Goal: Check status: Check status

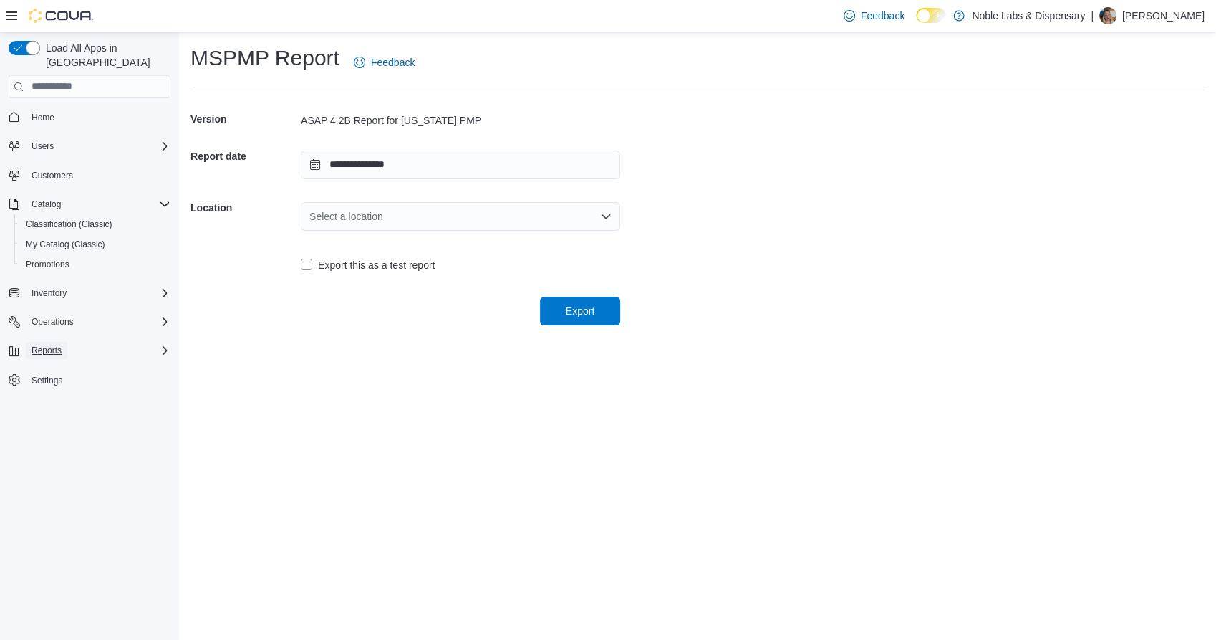
click at [57, 344] on span "Reports" at bounding box center [47, 349] width 30 height 11
click at [46, 445] on span "Reports" at bounding box center [41, 450] width 30 height 11
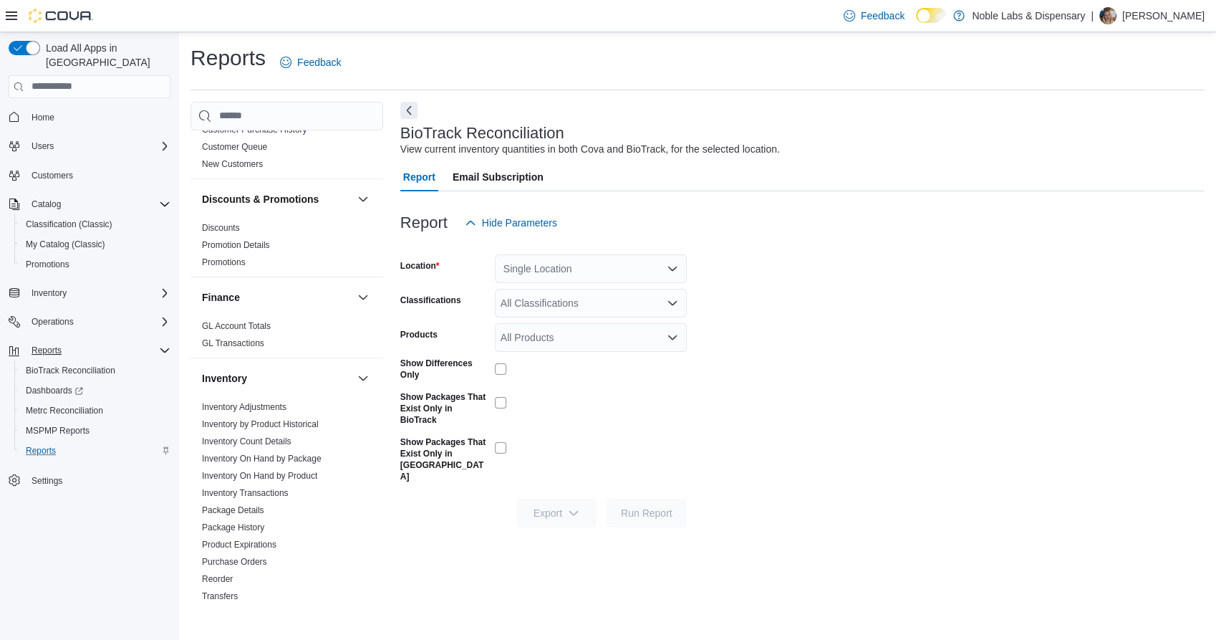
scroll to position [556, 0]
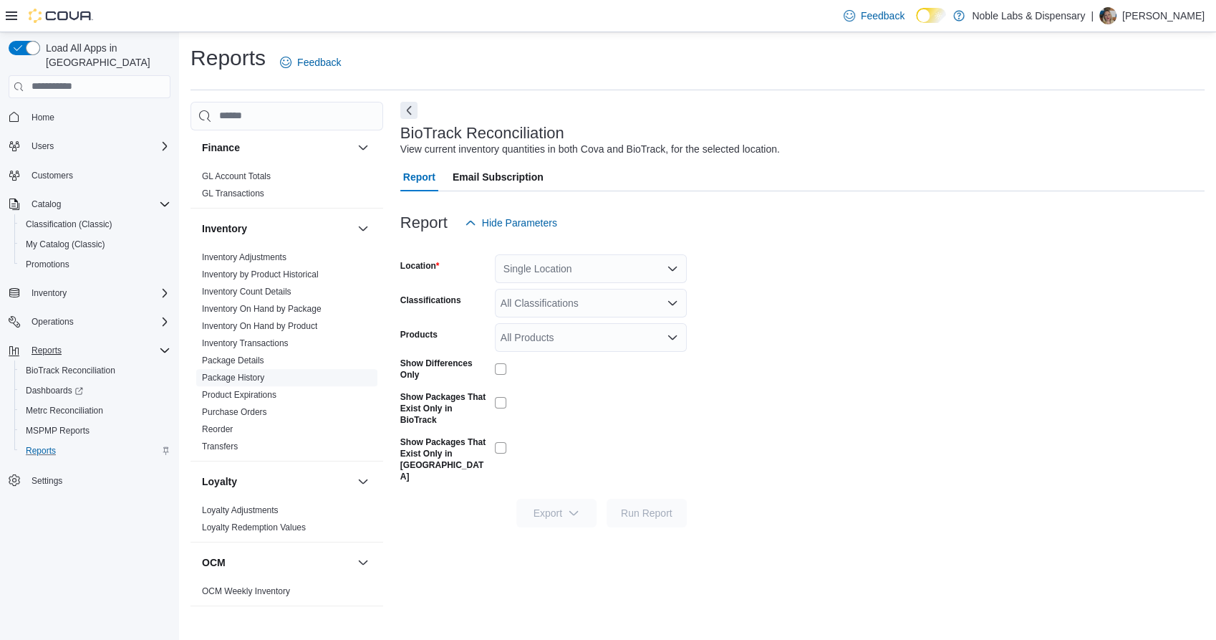
click at [248, 372] on link "Package History" at bounding box center [233, 377] width 62 height 10
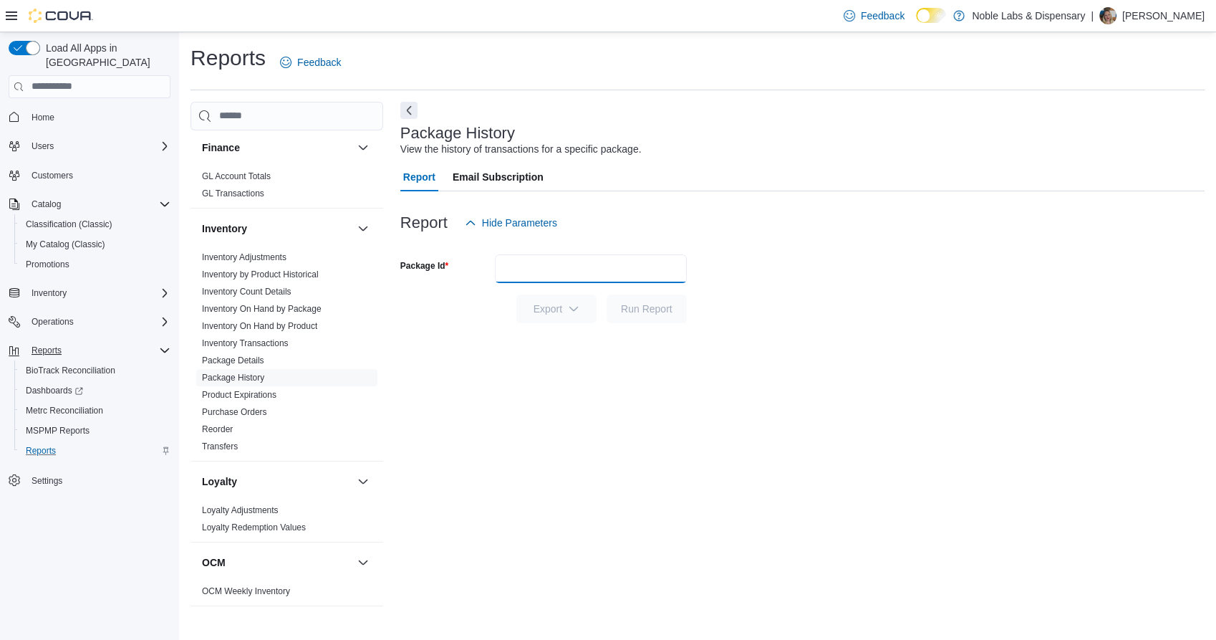
click at [526, 268] on input "Package Id" at bounding box center [591, 268] width 192 height 29
type input "**"
